Goal: Obtain resource: Download file/media

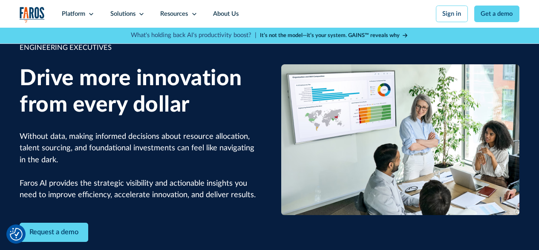
scroll to position [85, 0]
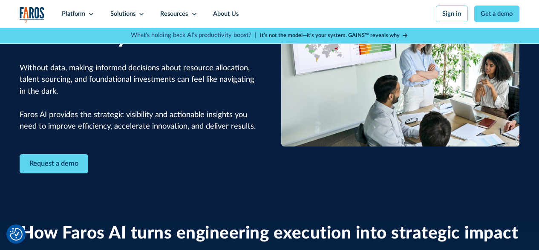
drag, startPoint x: 44, startPoint y: 164, endPoint x: 38, endPoint y: 160, distance: 7.0
click at [44, 164] on link "Request a demo" at bounding box center [54, 163] width 69 height 19
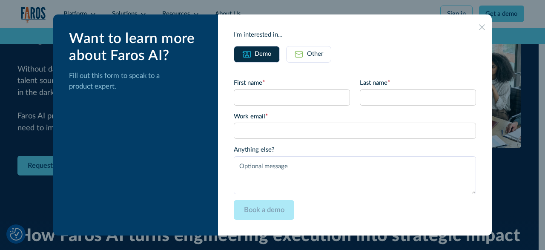
click at [479, 28] on icon at bounding box center [482, 27] width 6 height 6
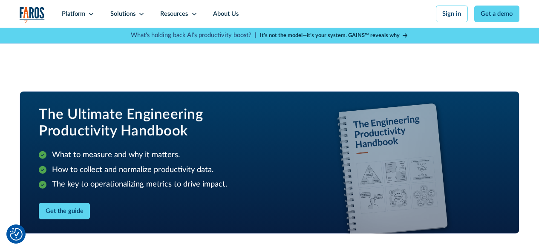
scroll to position [980, 0]
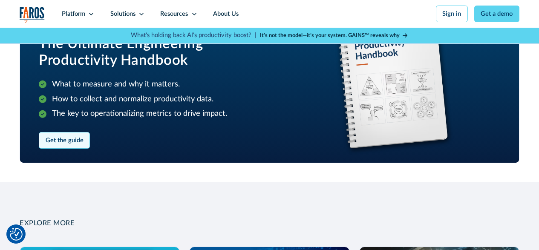
click at [67, 146] on link "Get the guide" at bounding box center [64, 140] width 51 height 17
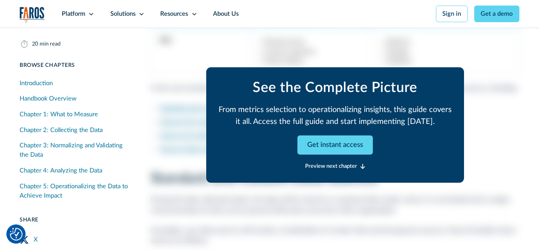
scroll to position [5029, 0]
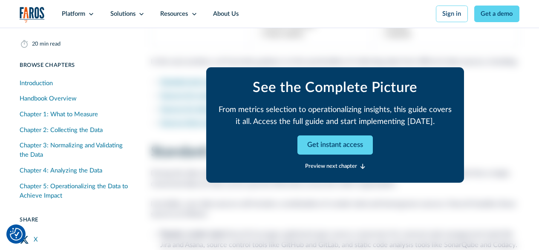
click at [265, 53] on div "See the Complete Picture From metrics selection to operationalizing insights, t…" at bounding box center [335, 125] width 258 height 150
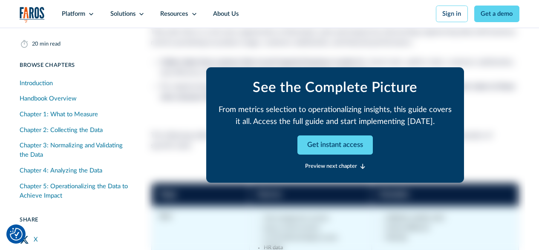
scroll to position [4730, 0]
